Goal: Find specific page/section: Find specific page/section

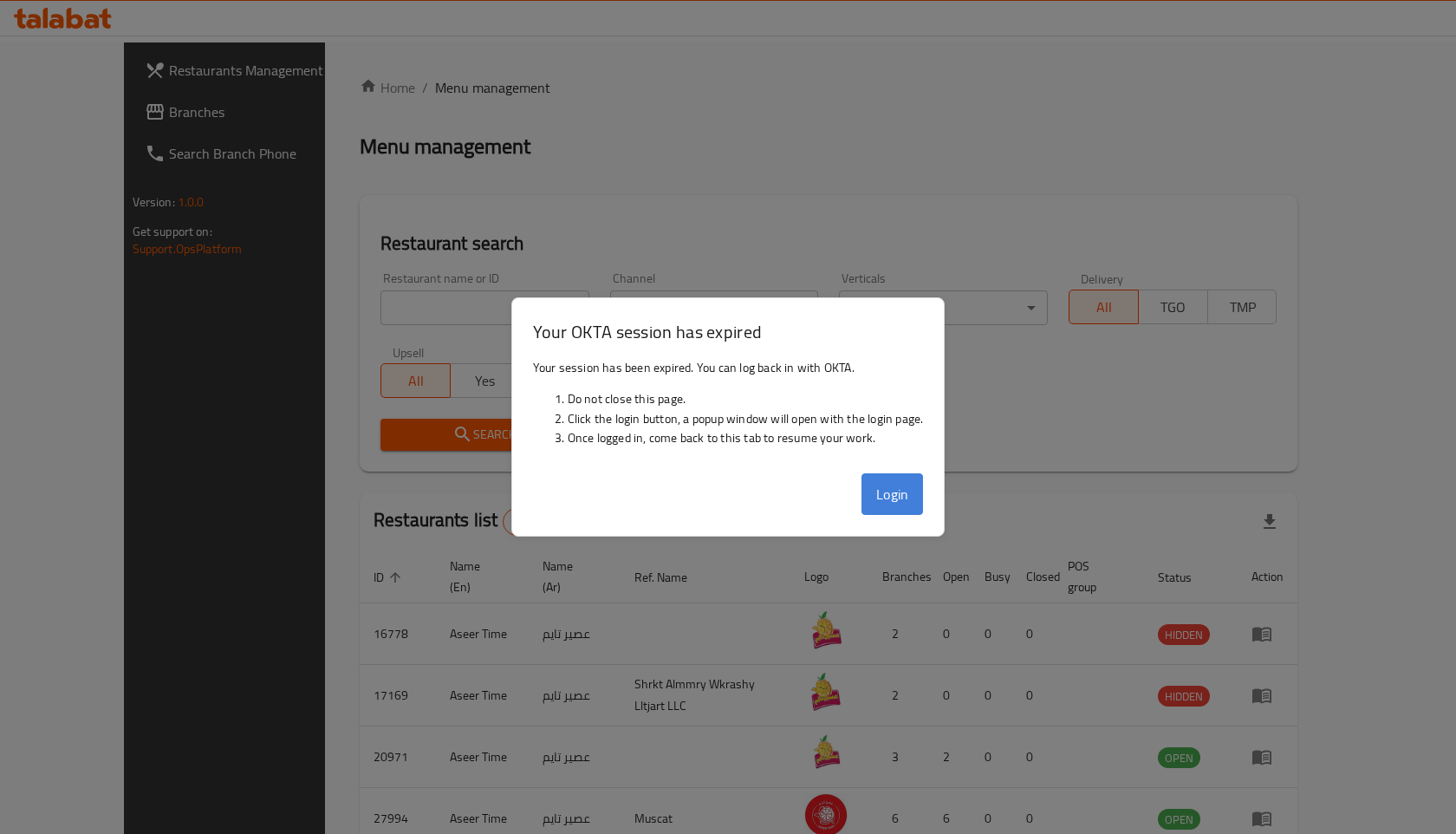
click at [904, 478] on button "Login" at bounding box center [892, 493] width 62 height 41
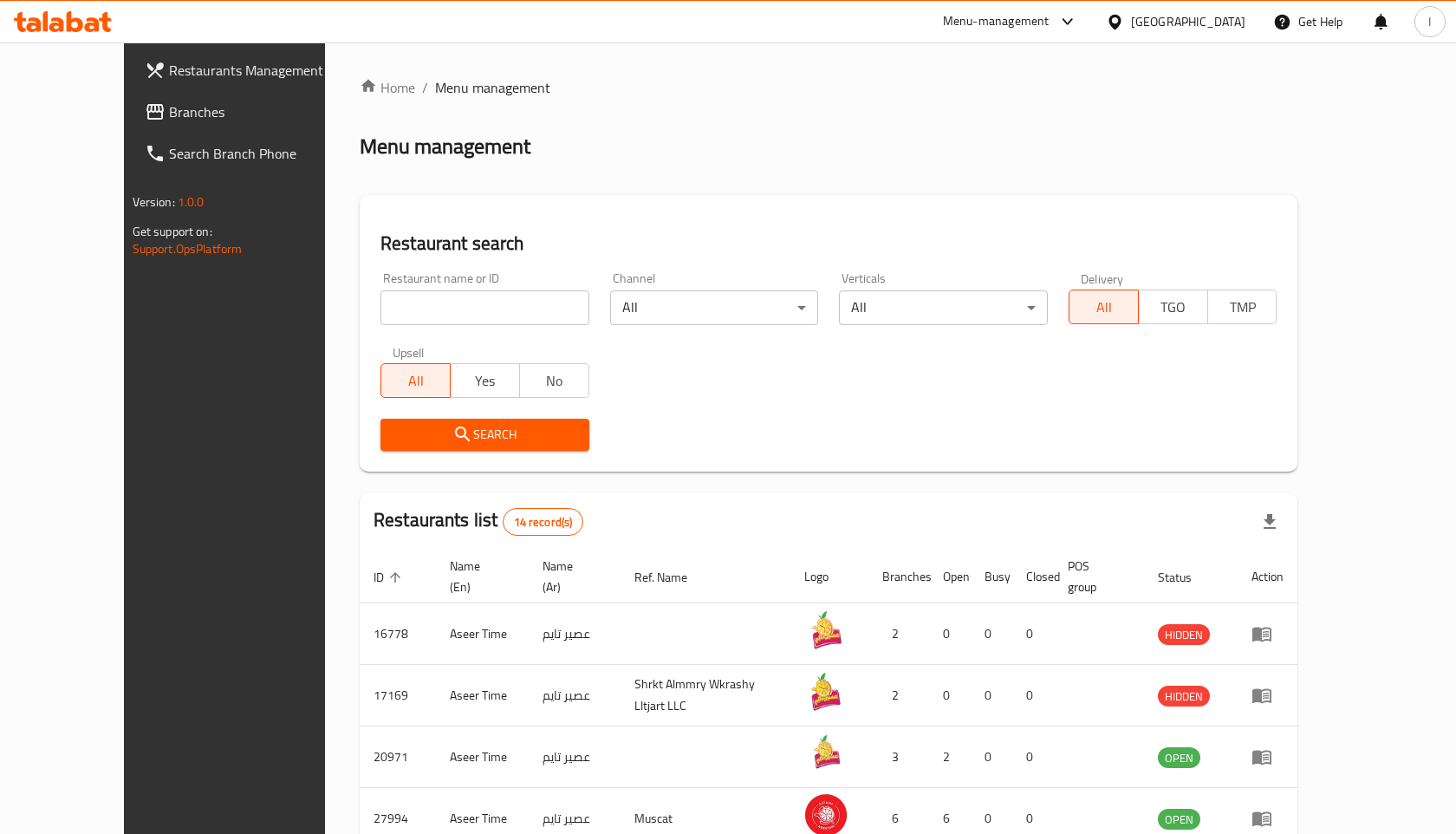
click at [478, 298] on input "search" at bounding box center [484, 307] width 209 height 35
click button "Search" at bounding box center [484, 434] width 209 height 32
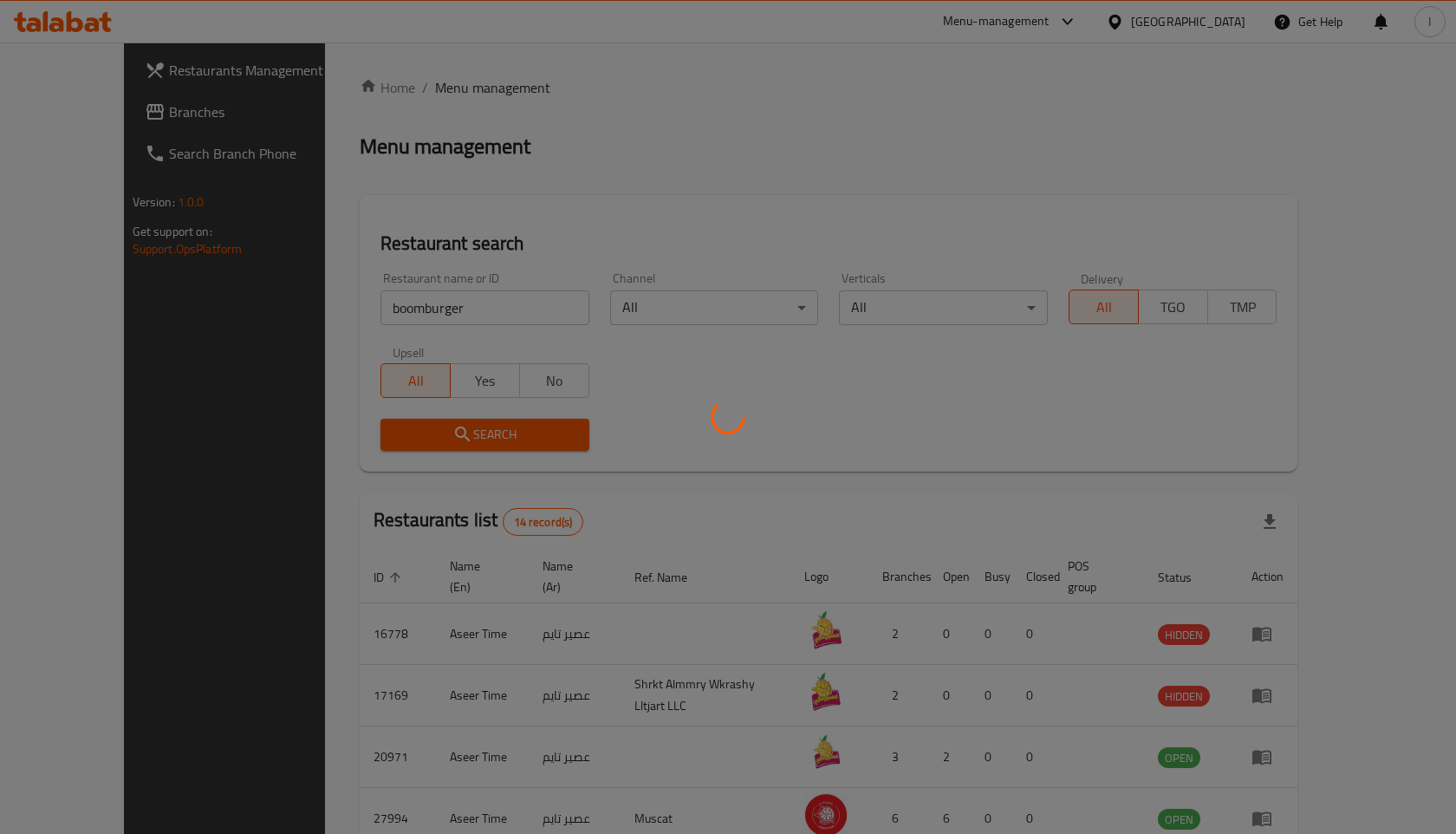
click at [343, 311] on div at bounding box center [728, 417] width 1456 height 834
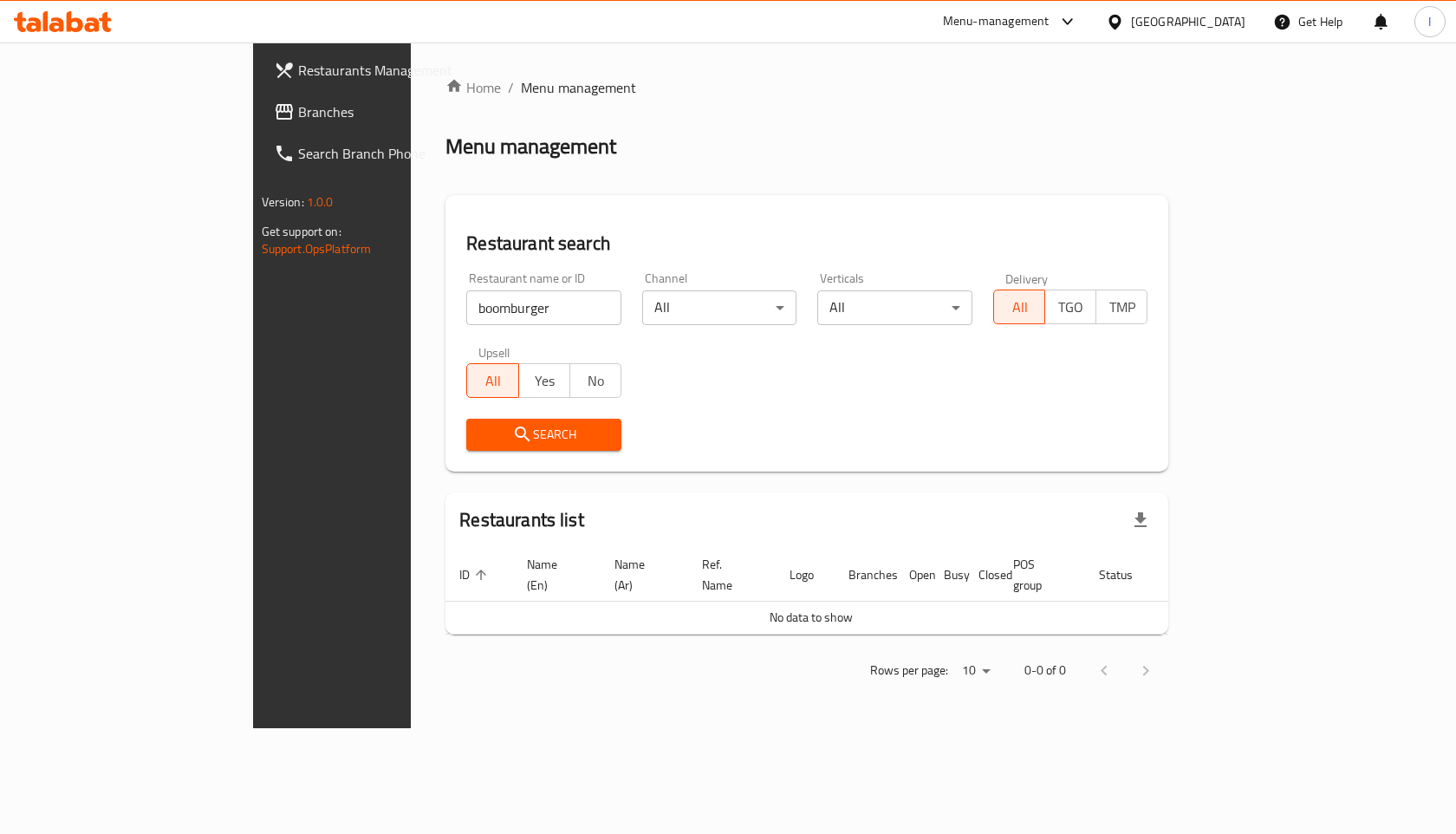
click at [466, 309] on input "boomburger" at bounding box center [543, 307] width 155 height 35
type input "boom burger"
click button "Search" at bounding box center [543, 434] width 155 height 32
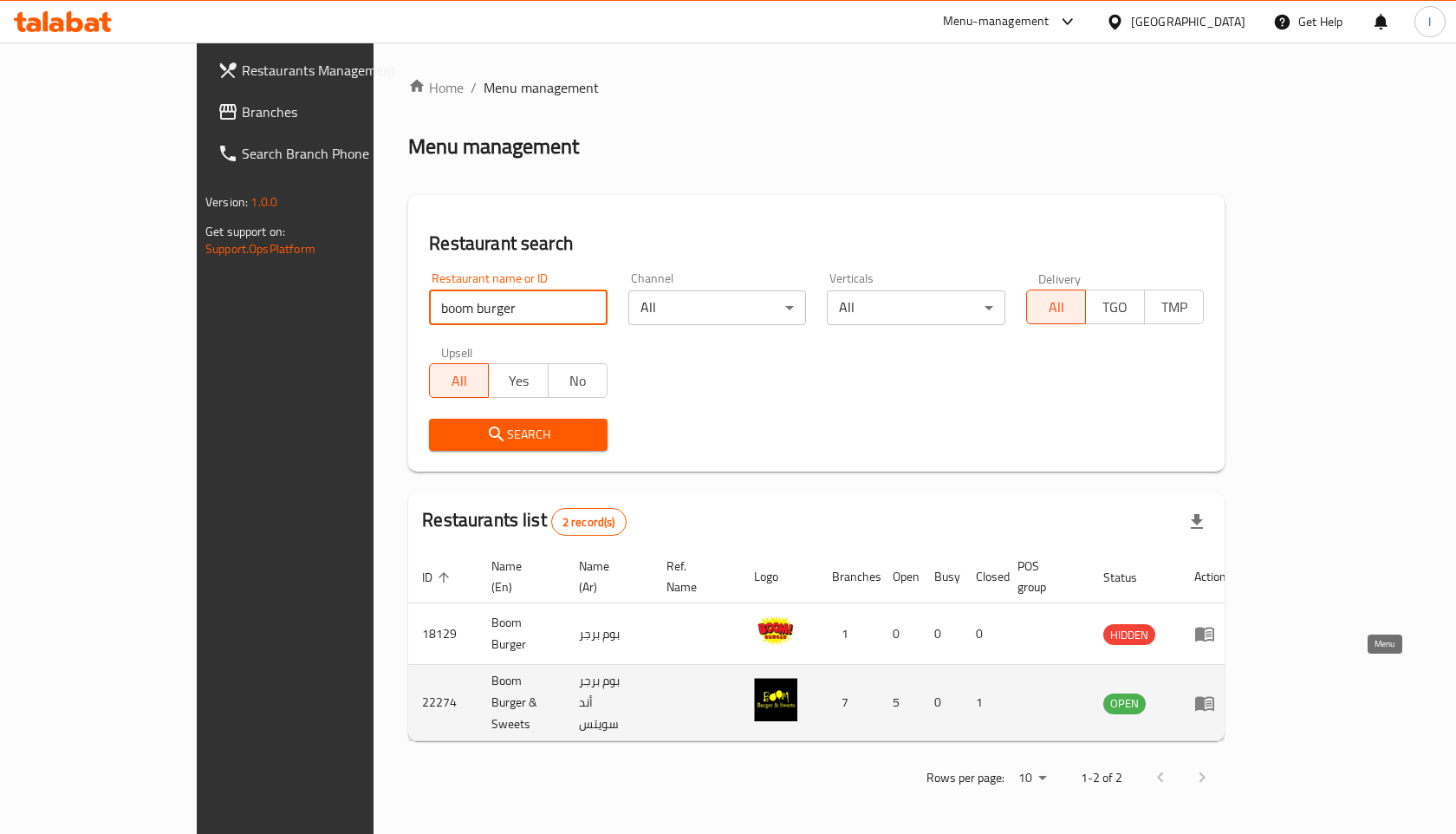
click at [1212, 700] on icon "enhanced table" at bounding box center [1209, 703] width 6 height 7
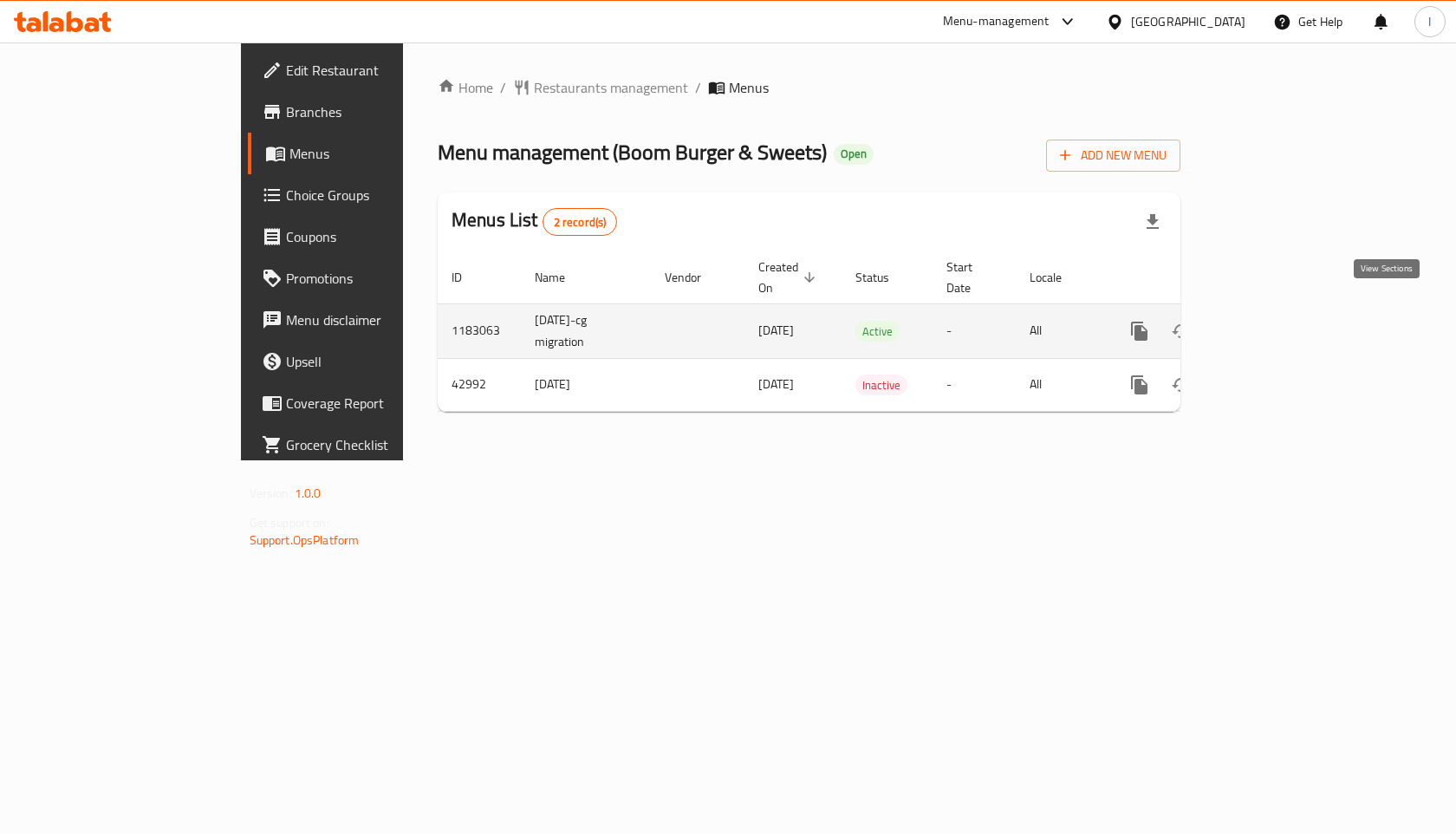
click at [1275, 321] on icon "enhanced table" at bounding box center [1265, 331] width 21 height 21
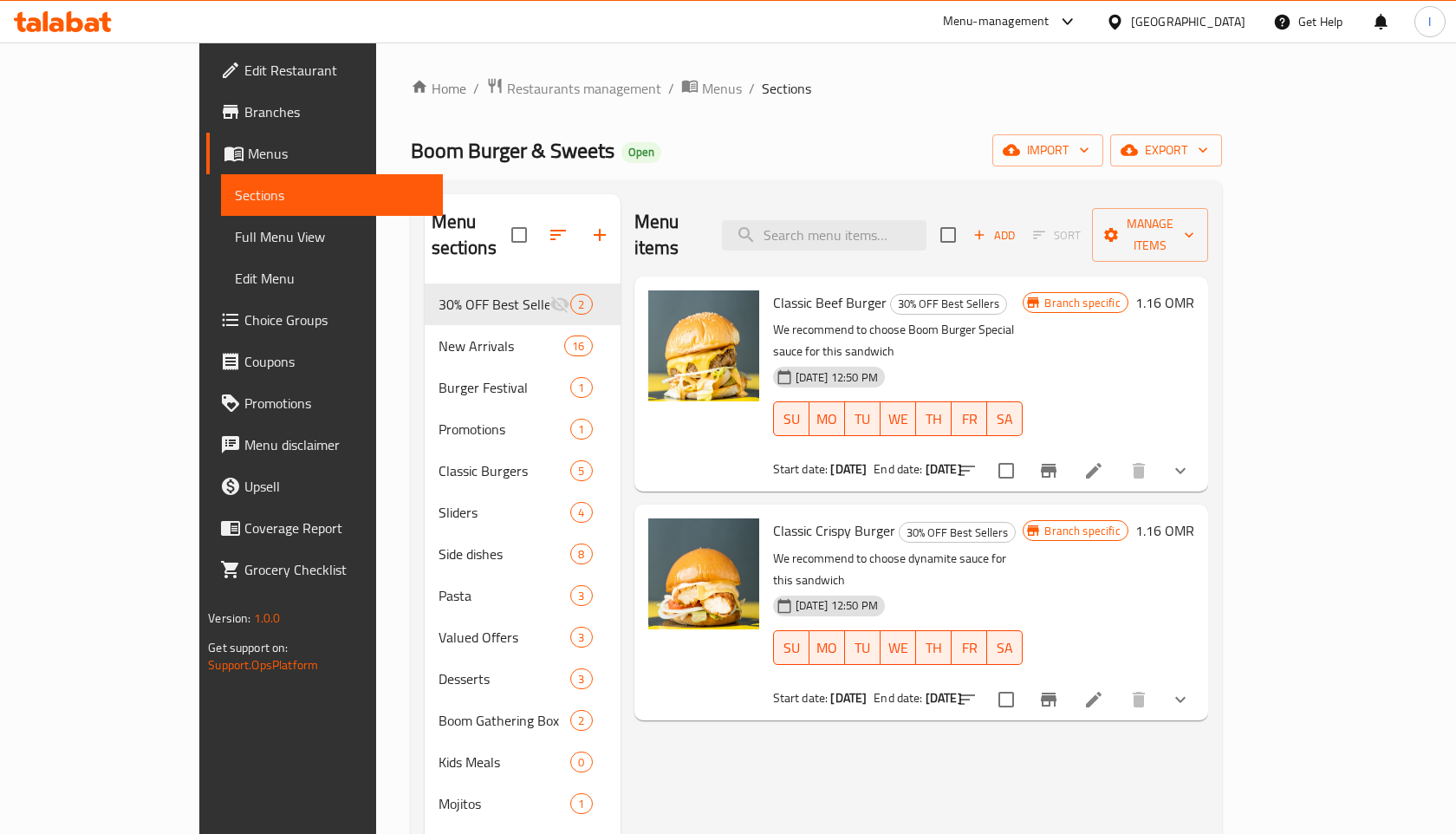
click at [244, 119] on span "Branches" at bounding box center [336, 112] width 185 height 21
